Goal: Task Accomplishment & Management: Complete application form

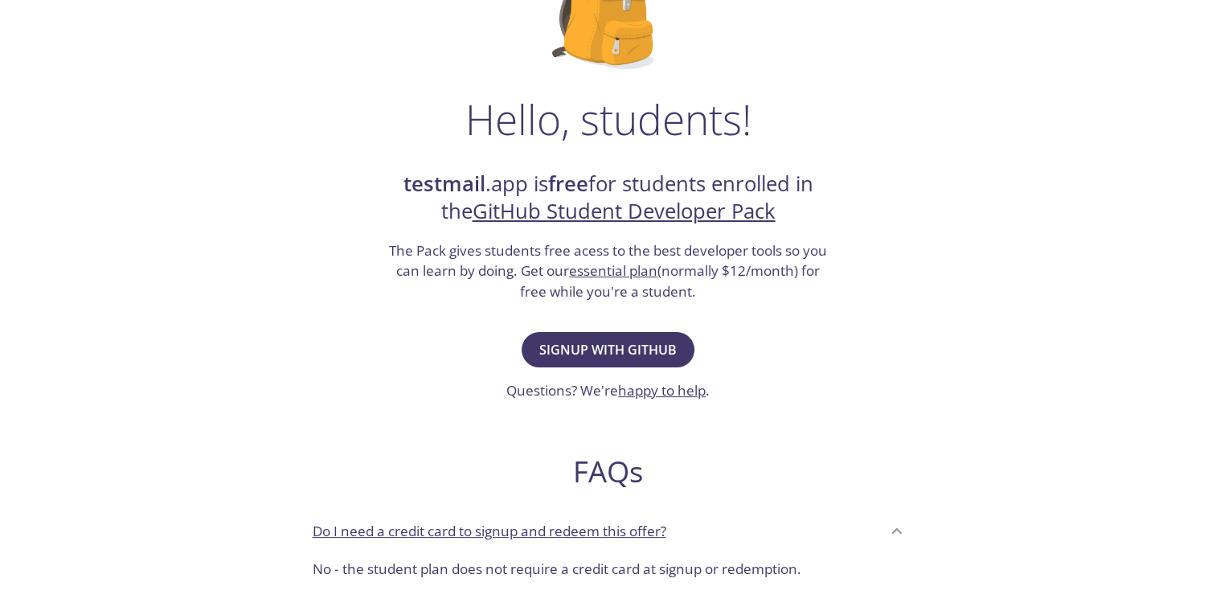
scroll to position [170, 0]
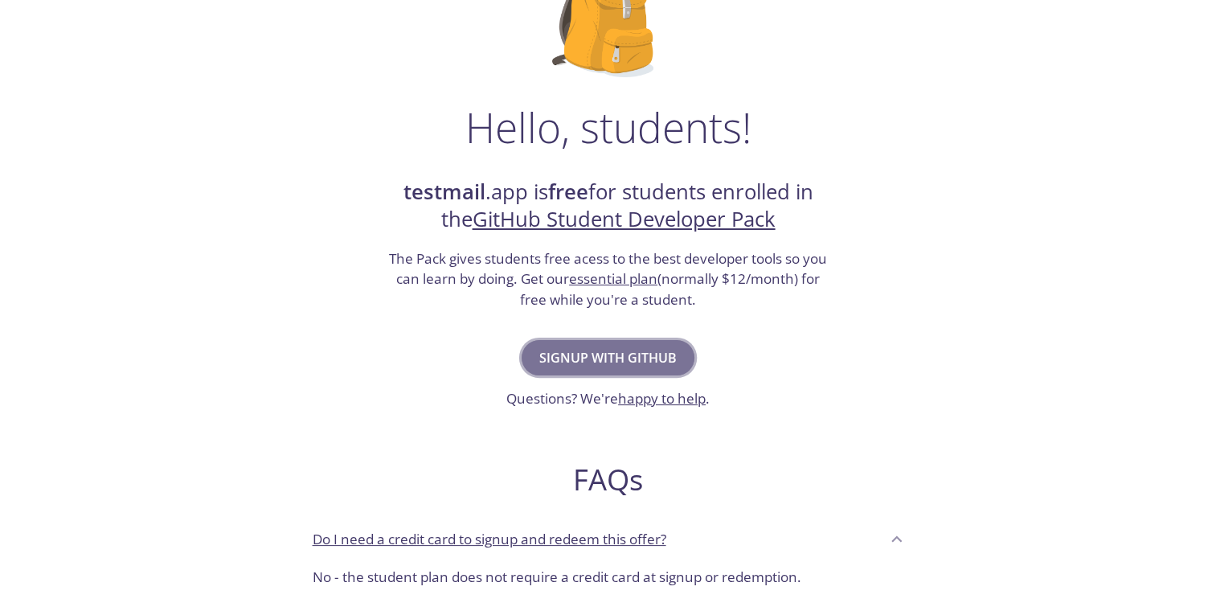
click at [611, 353] on span "Signup with GitHub" at bounding box center [607, 358] width 137 height 23
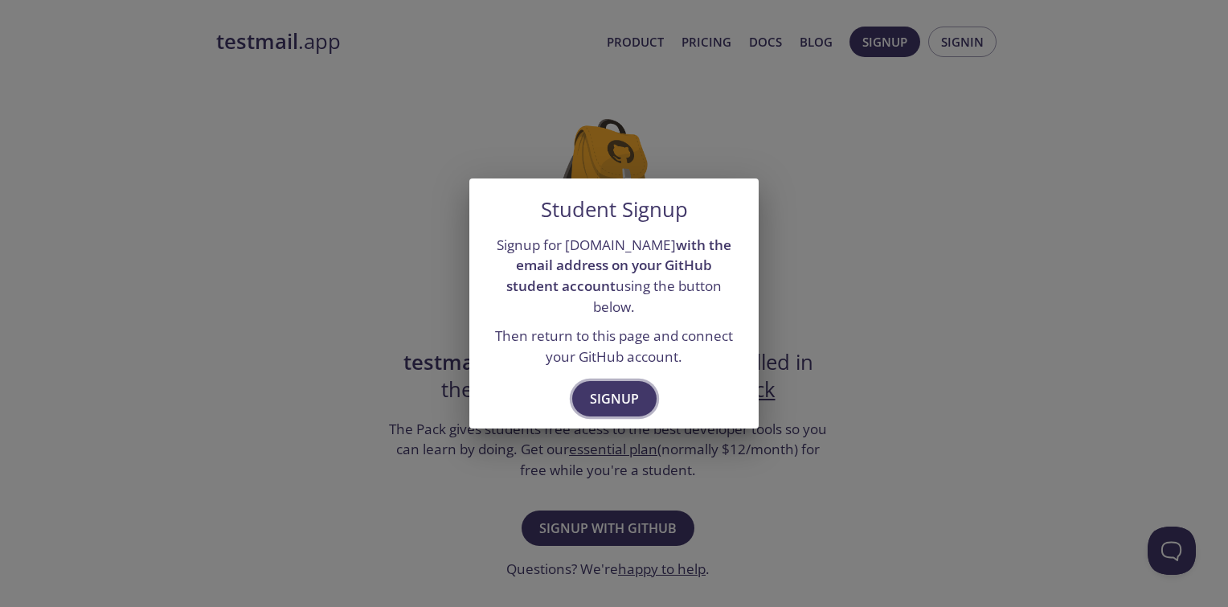
click at [610, 381] on button "Signup" at bounding box center [614, 398] width 84 height 35
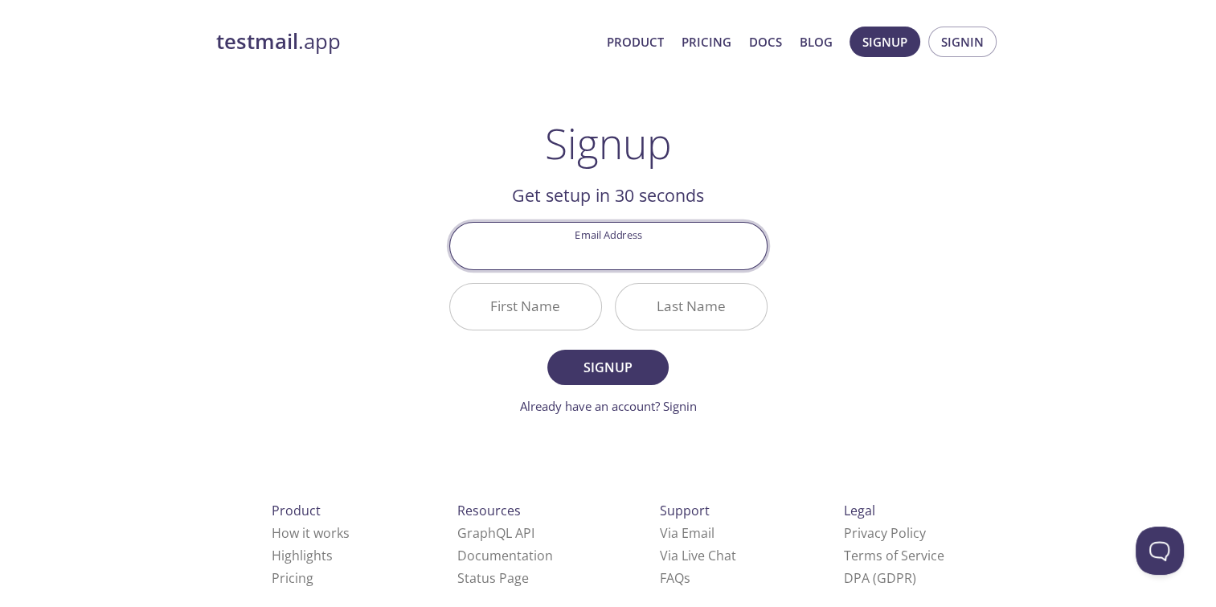
click at [599, 253] on input "Email Address" at bounding box center [608, 246] width 317 height 46
click at [609, 256] on input "Email Address" at bounding box center [608, 246] width 317 height 46
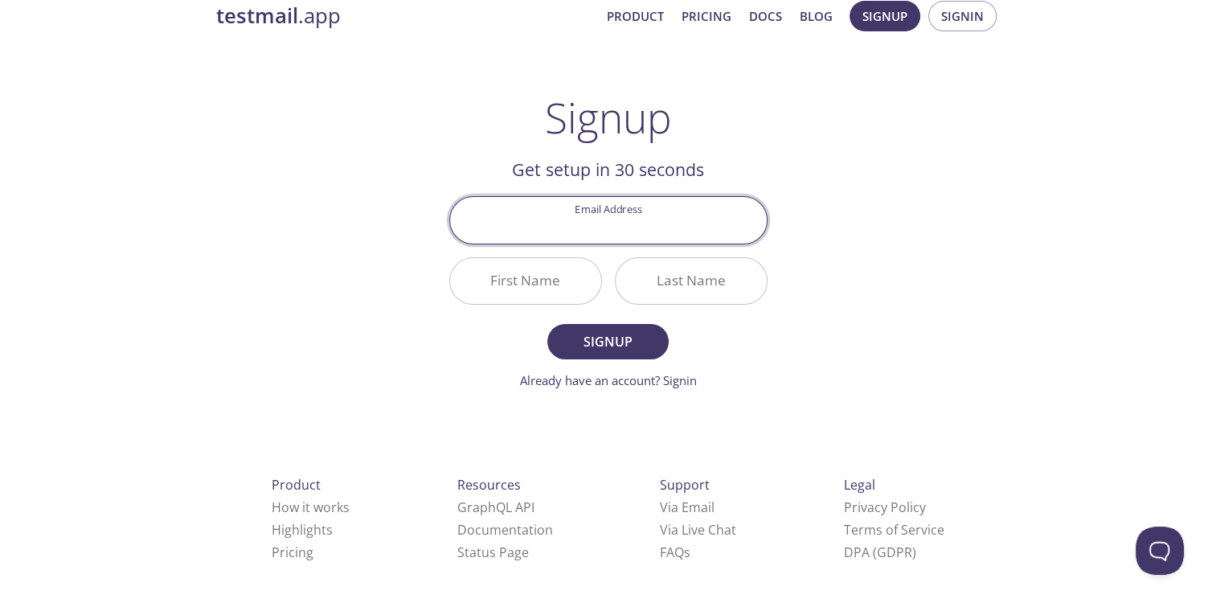
click at [585, 224] on input "Email Address" at bounding box center [608, 220] width 317 height 46
click at [627, 231] on input "Email Address" at bounding box center [608, 220] width 317 height 46
click at [630, 232] on input "Email Address" at bounding box center [608, 220] width 317 height 46
type input "[PERSON_NAME][EMAIL_ADDRESS][DOMAIN_NAME]"
click at [546, 279] on input "First Name" at bounding box center [525, 281] width 151 height 46
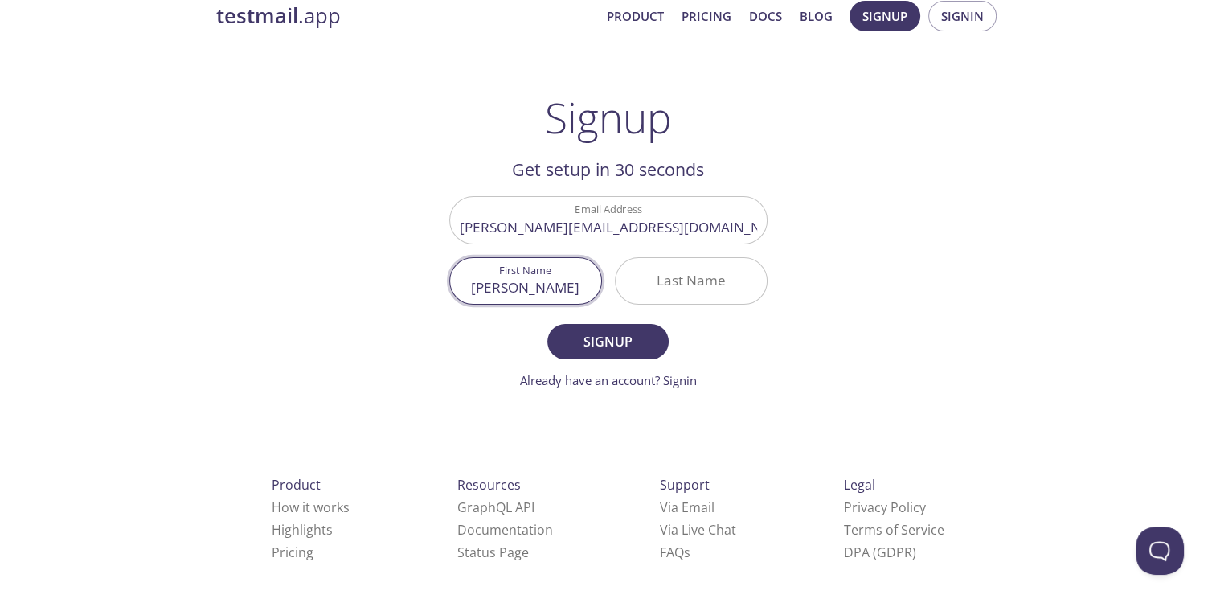
type input "[PERSON_NAME]"
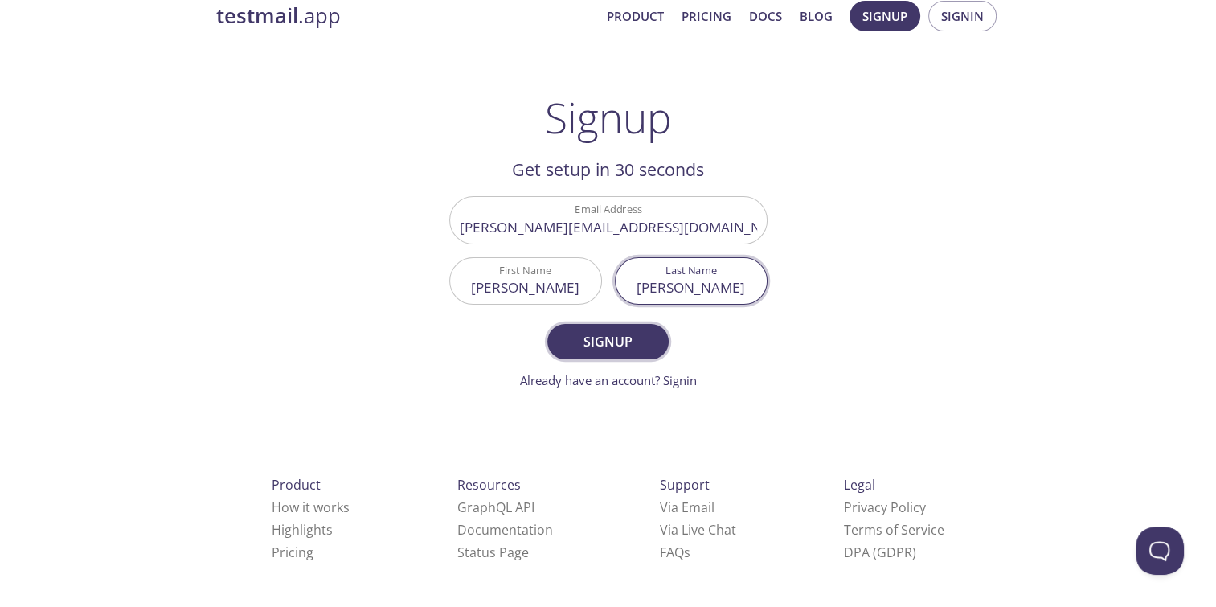
type input "[PERSON_NAME]"
click at [589, 339] on span "Signup" at bounding box center [607, 341] width 85 height 23
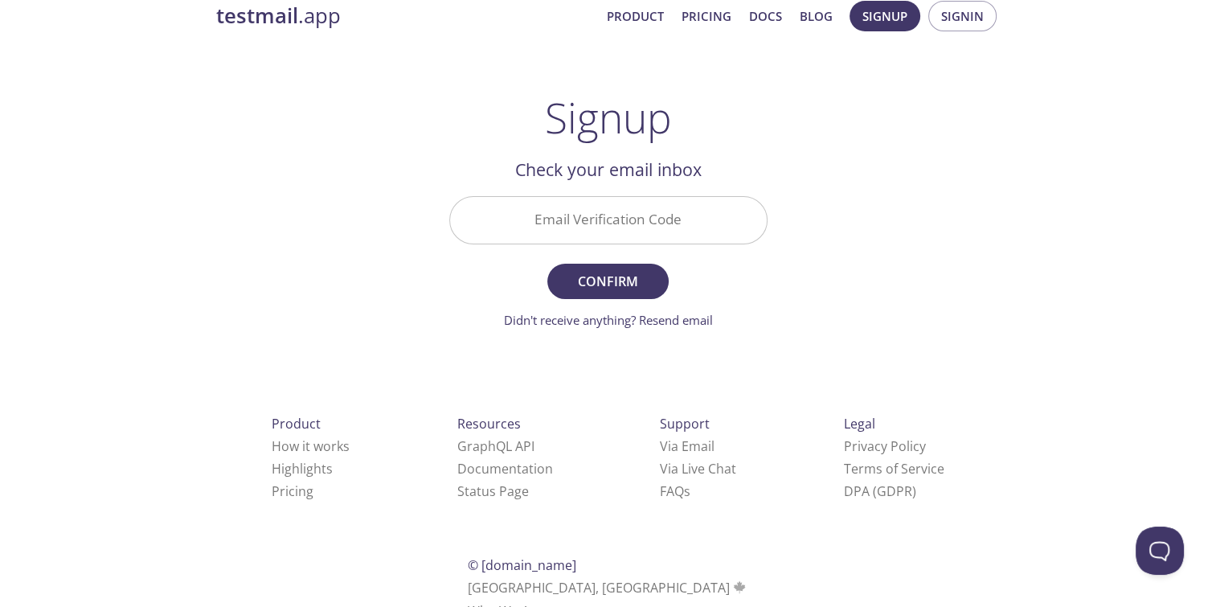
scroll to position [0, 0]
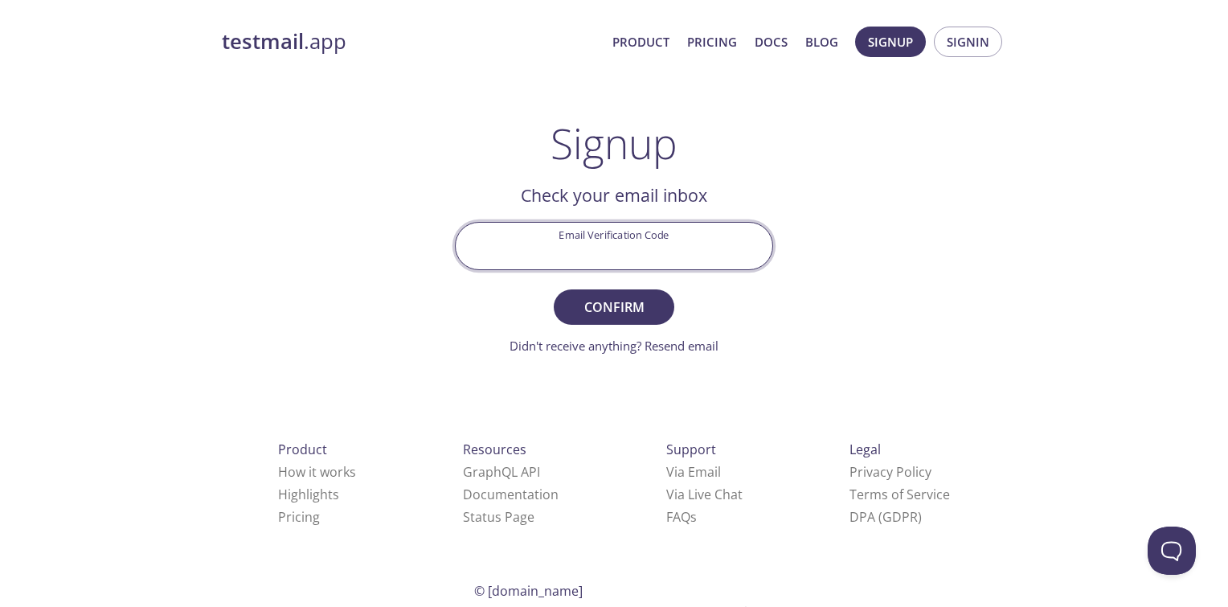
click at [524, 226] on input "Email Verification Code" at bounding box center [614, 246] width 317 height 46
type input "WTH8P6B"
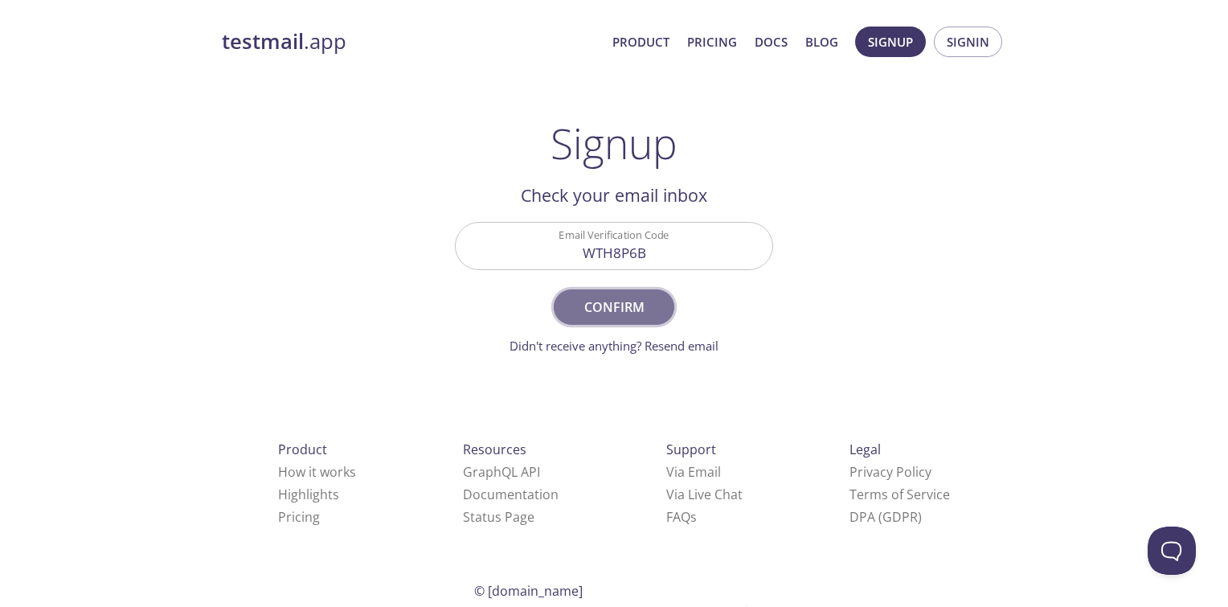
click at [611, 302] on span "Confirm" at bounding box center [614, 307] width 85 height 23
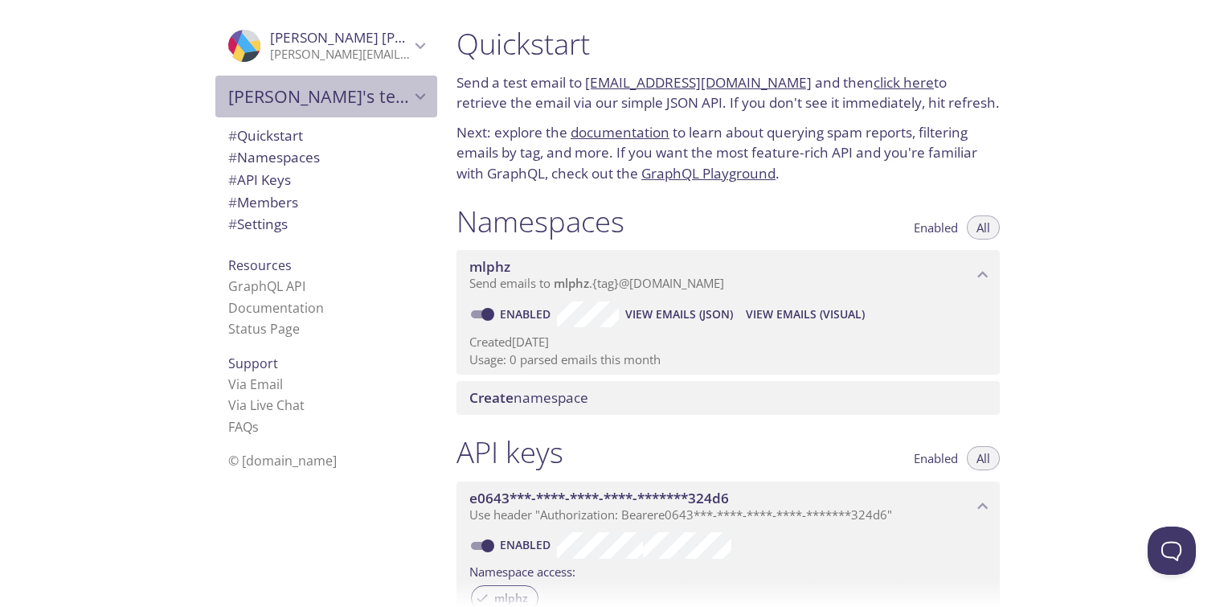
click at [277, 92] on span "[PERSON_NAME]'s team" at bounding box center [319, 96] width 182 height 23
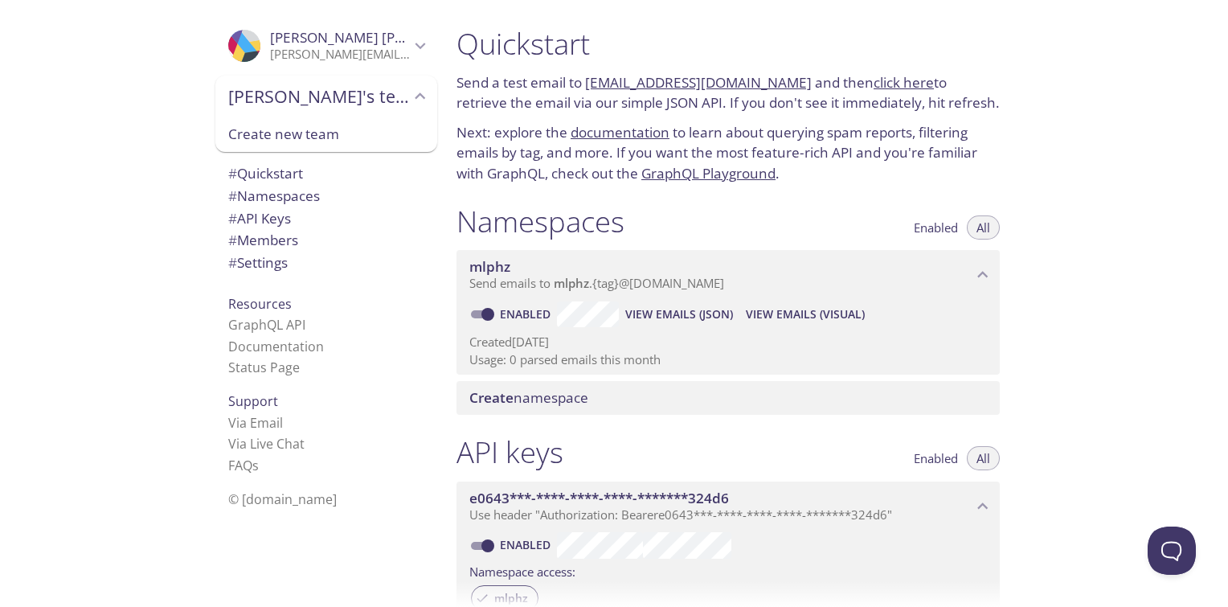
click at [289, 183] on span "# Quickstart" at bounding box center [326, 173] width 196 height 21
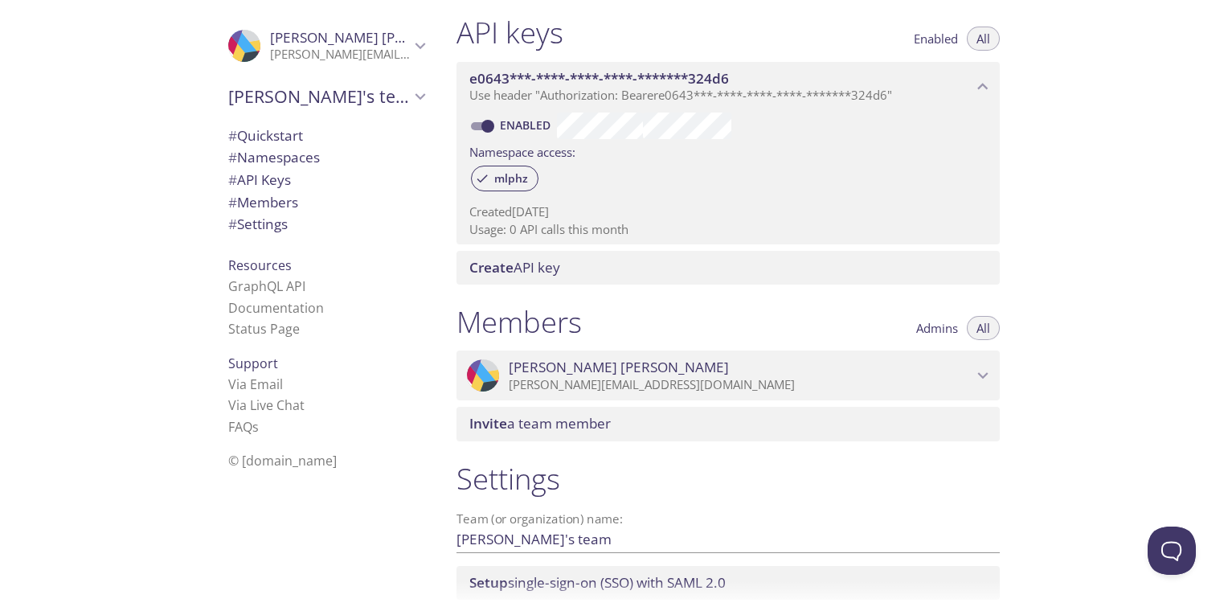
scroll to position [536, 0]
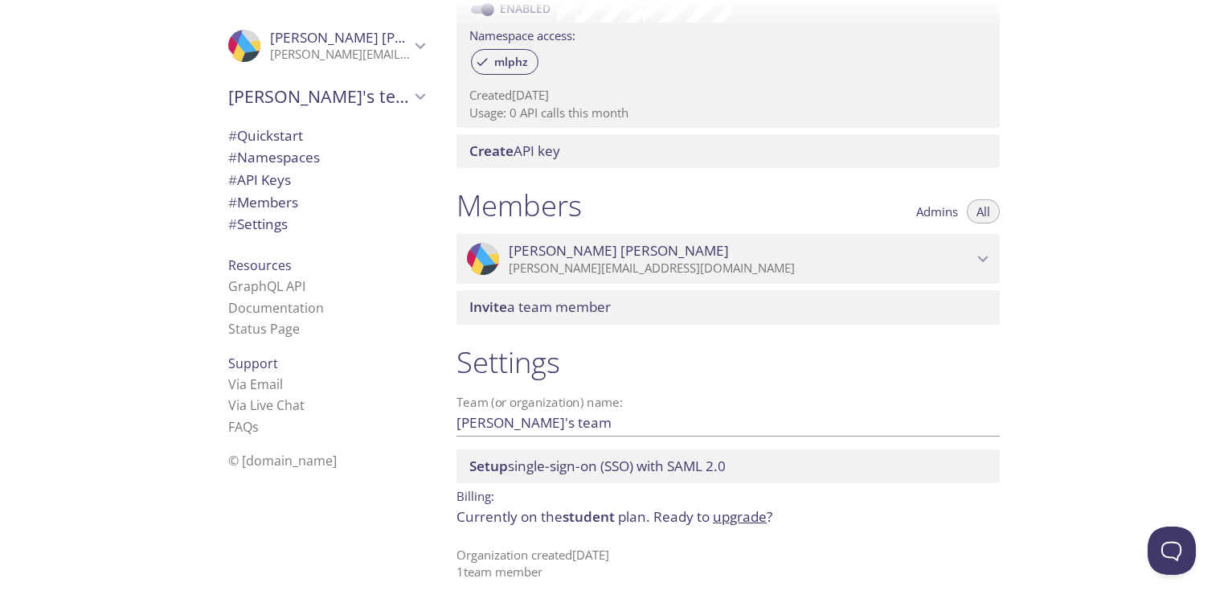
click at [313, 153] on span "# Namespaces" at bounding box center [326, 157] width 196 height 21
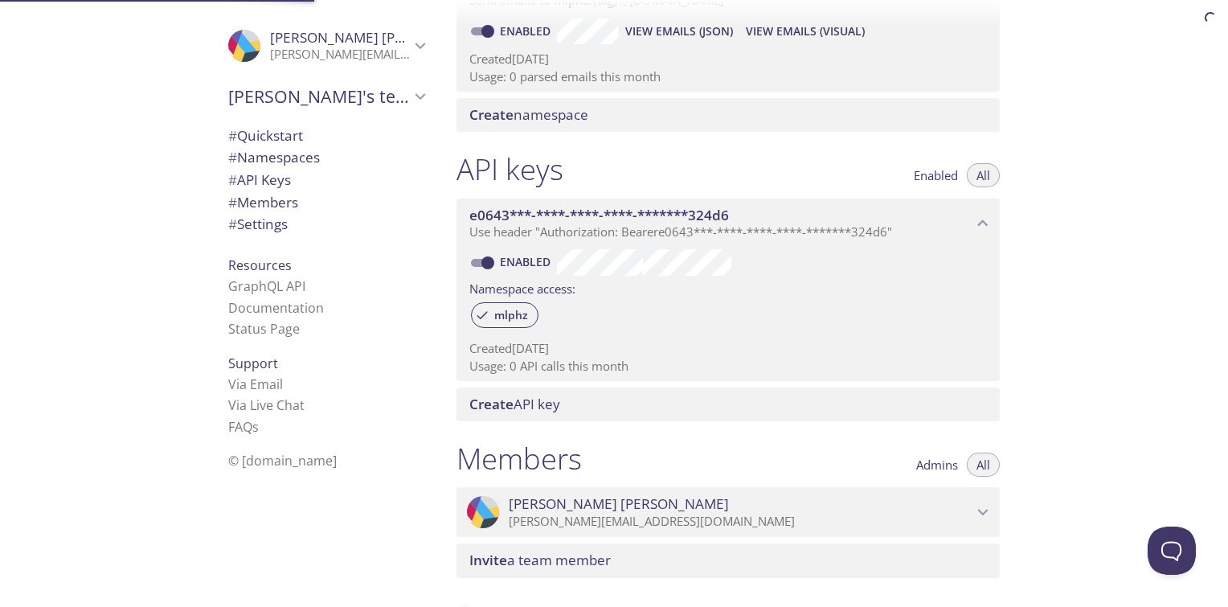
scroll to position [203, 0]
